Goal: Use online tool/utility

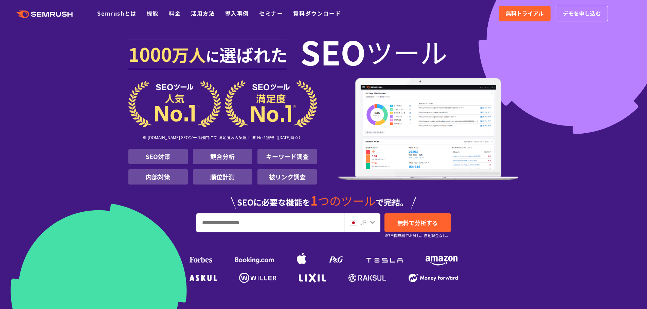
click at [226, 223] on input "URL、キーワードを入力してください" at bounding box center [270, 223] width 147 height 18
paste input "*******"
type input "*******"
click at [429, 226] on span "無料で分析する" at bounding box center [417, 223] width 40 height 8
